Goal: Information Seeking & Learning: Understand process/instructions

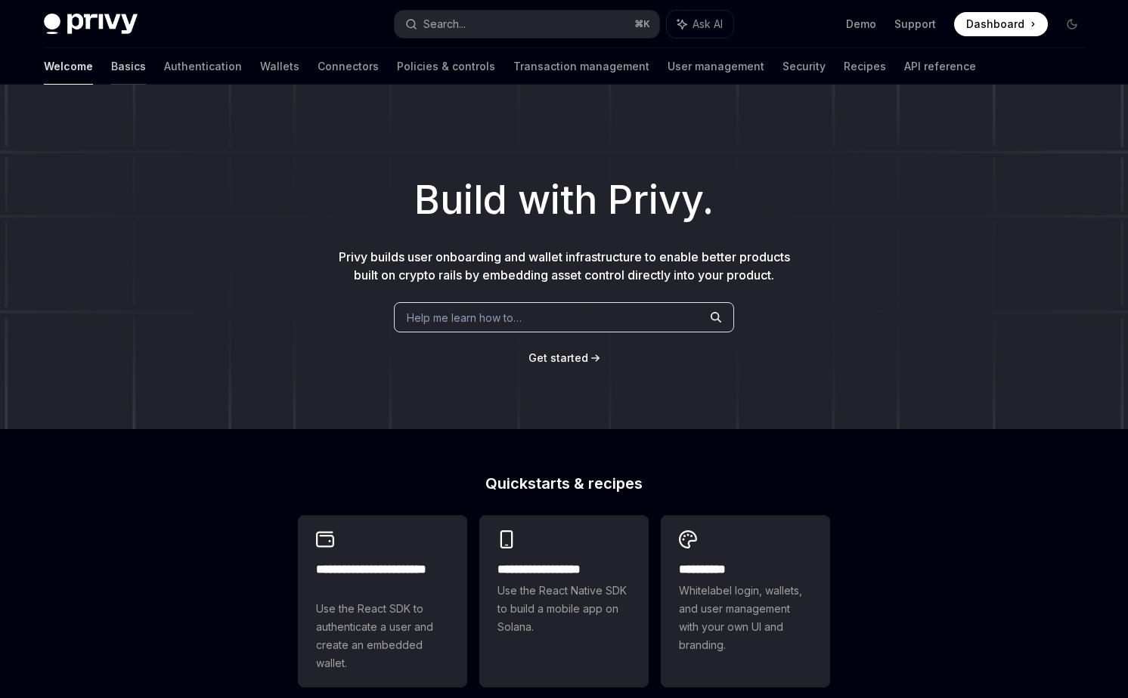
click at [111, 63] on link "Basics" at bounding box center [128, 66] width 35 height 36
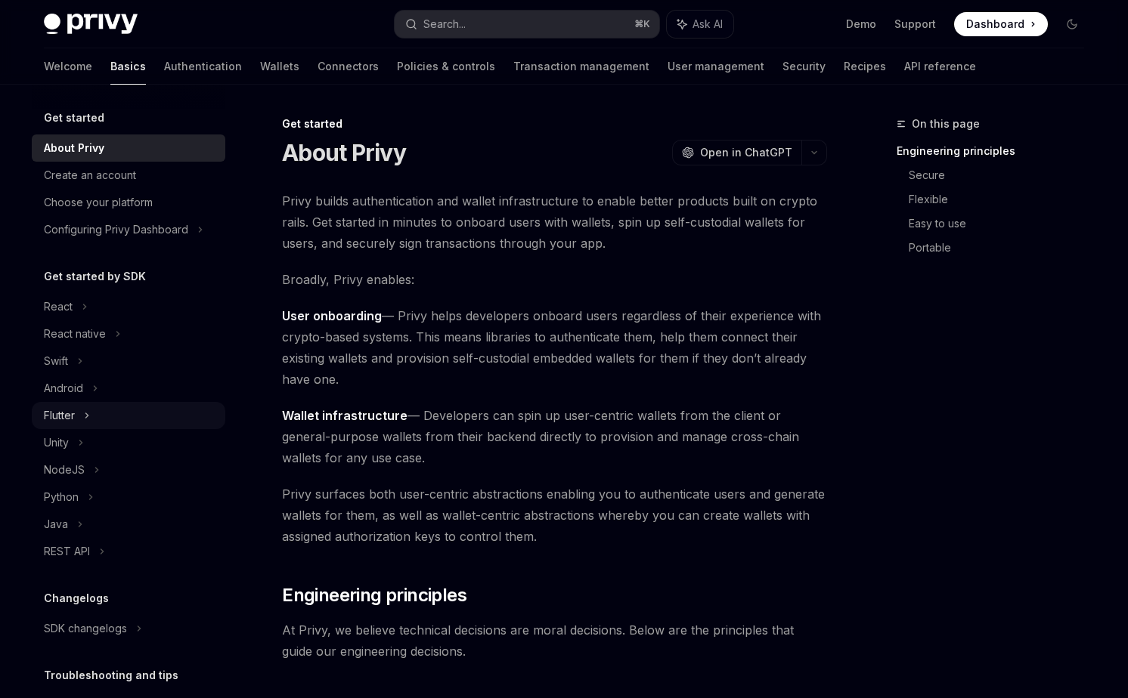
click at [89, 418] on icon at bounding box center [87, 416] width 6 height 18
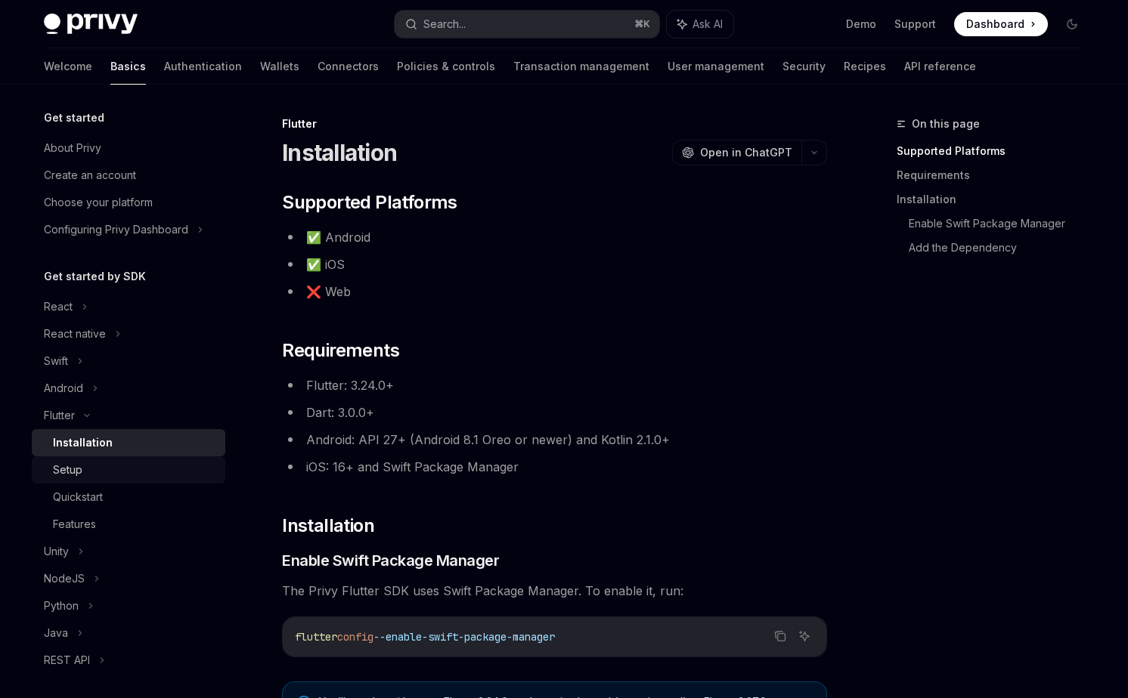
click at [81, 468] on div "Setup" at bounding box center [67, 470] width 29 height 18
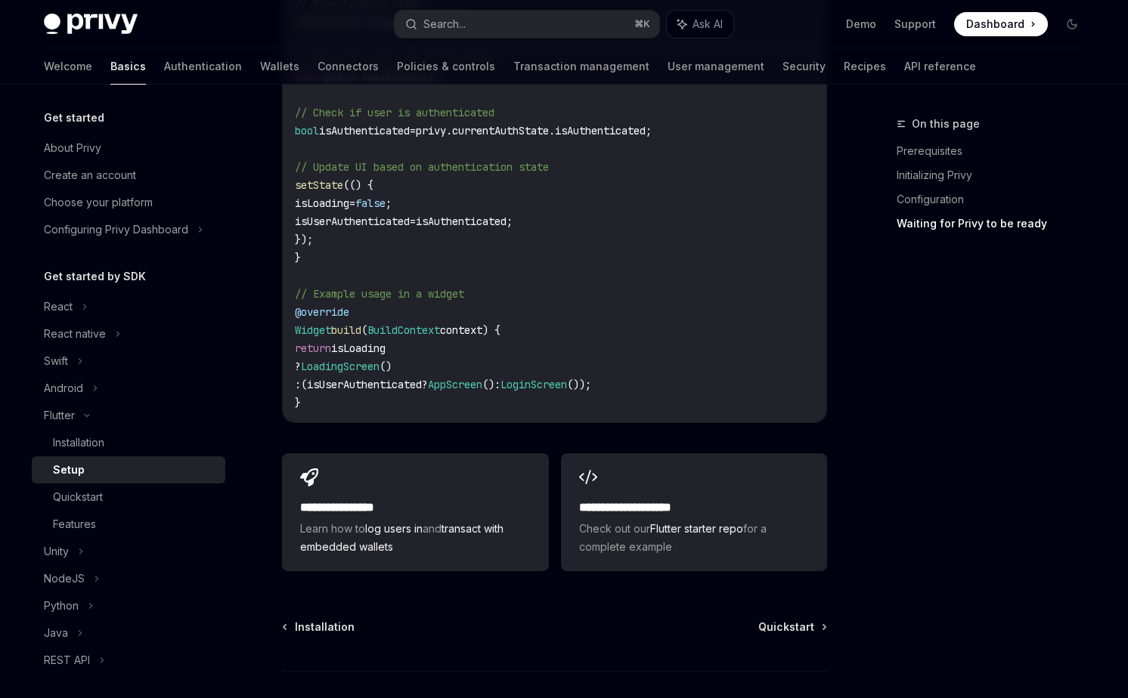
scroll to position [1640, 0]
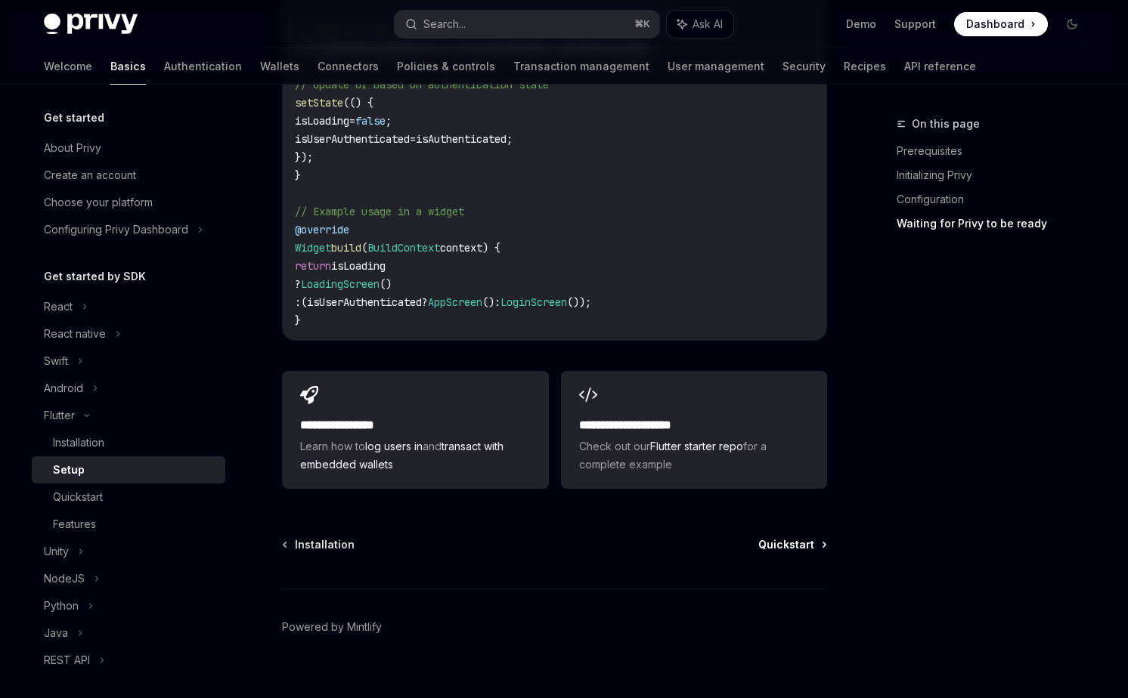
click at [807, 537] on span "Quickstart" at bounding box center [786, 544] width 56 height 15
type textarea "*"
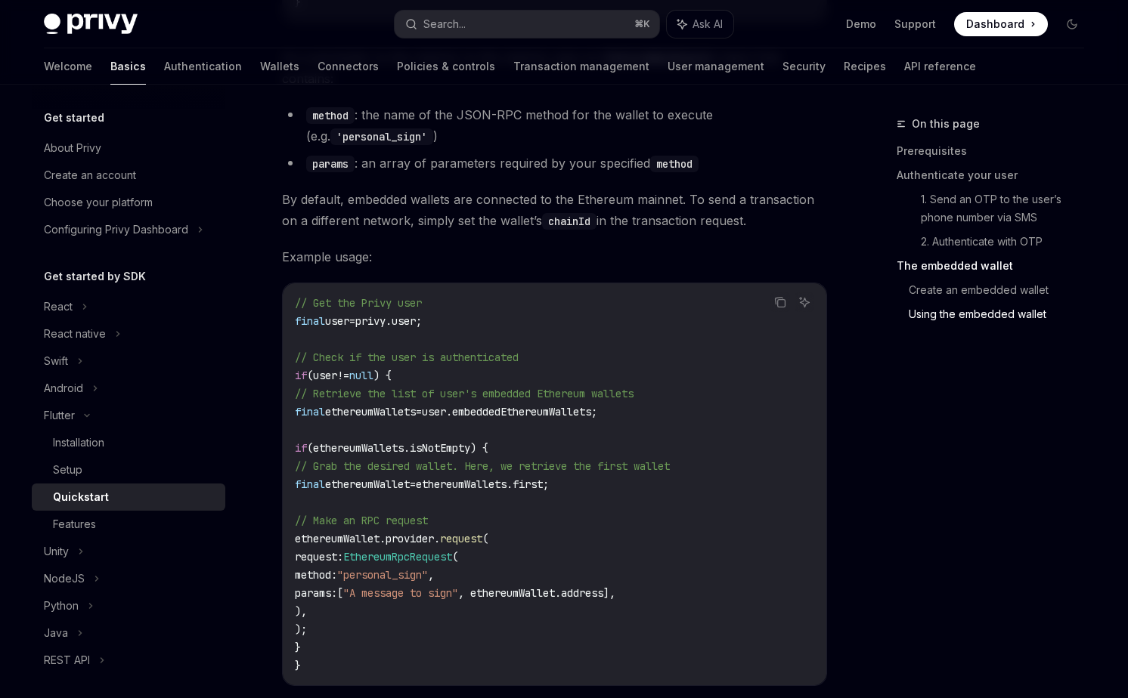
scroll to position [2654, 0]
